Goal: Task Accomplishment & Management: Use online tool/utility

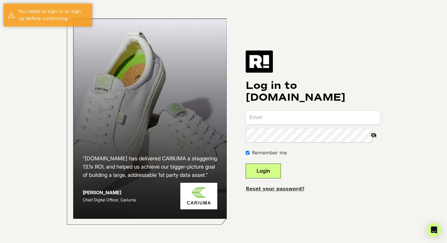
type input "[EMAIL_ADDRESS][DOMAIN_NAME]"
click at [264, 172] on button "Login" at bounding box center [262, 171] width 35 height 15
